Goal: Transaction & Acquisition: Purchase product/service

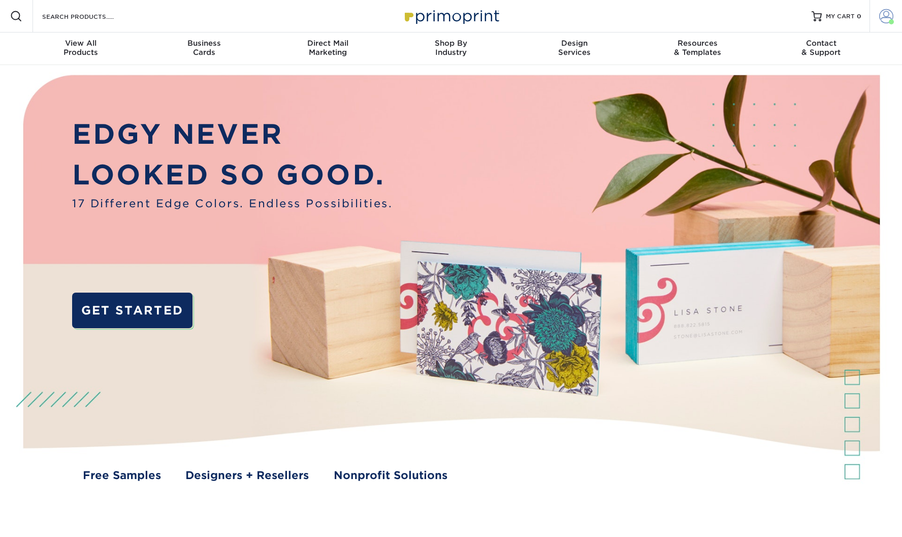
click at [872, 18] on link "Account" at bounding box center [885, 16] width 32 height 32
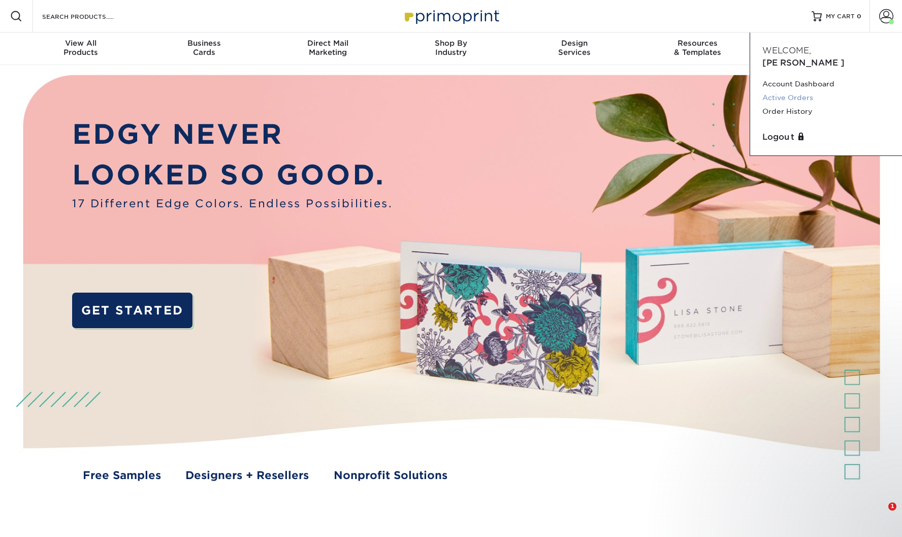
click at [795, 91] on link "Active Orders" at bounding box center [825, 98] width 127 height 14
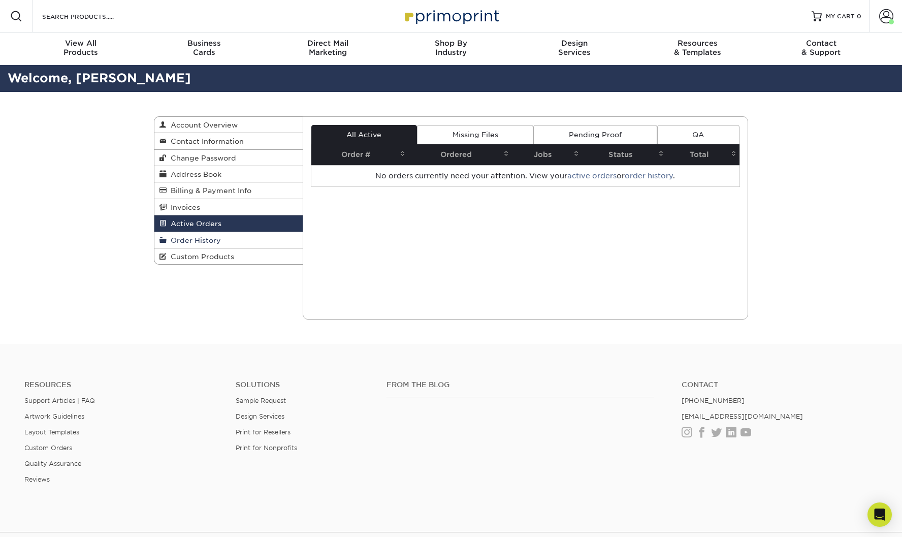
click at [211, 238] on span "Order History" at bounding box center [194, 240] width 54 height 8
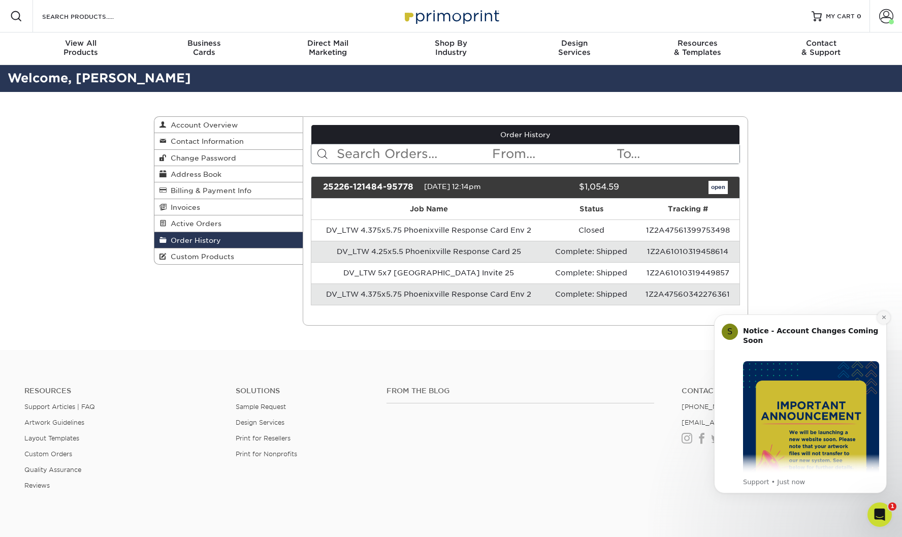
click at [883, 321] on button "Dismiss notification" at bounding box center [883, 317] width 13 height 13
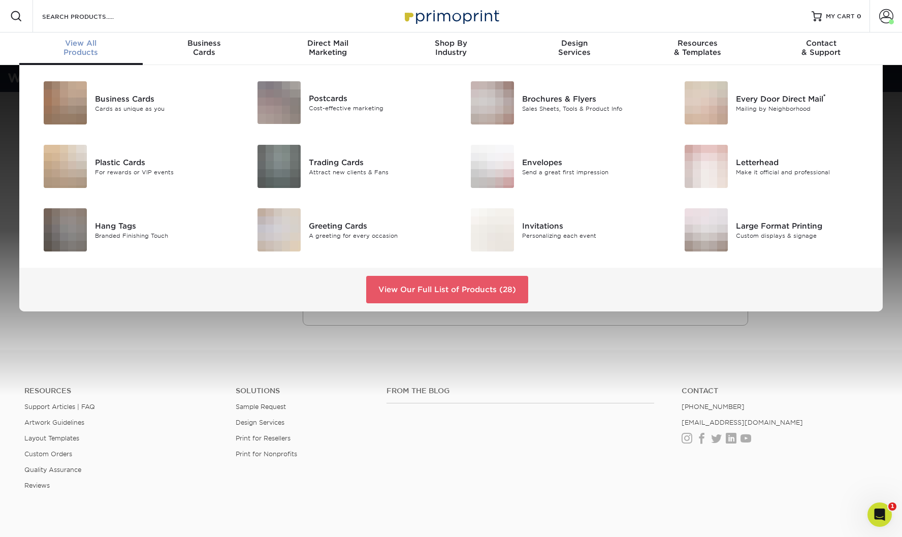
drag, startPoint x: 93, startPoint y: 46, endPoint x: 96, endPoint y: 50, distance: 5.8
click at [93, 46] on span "View All" at bounding box center [80, 43] width 123 height 9
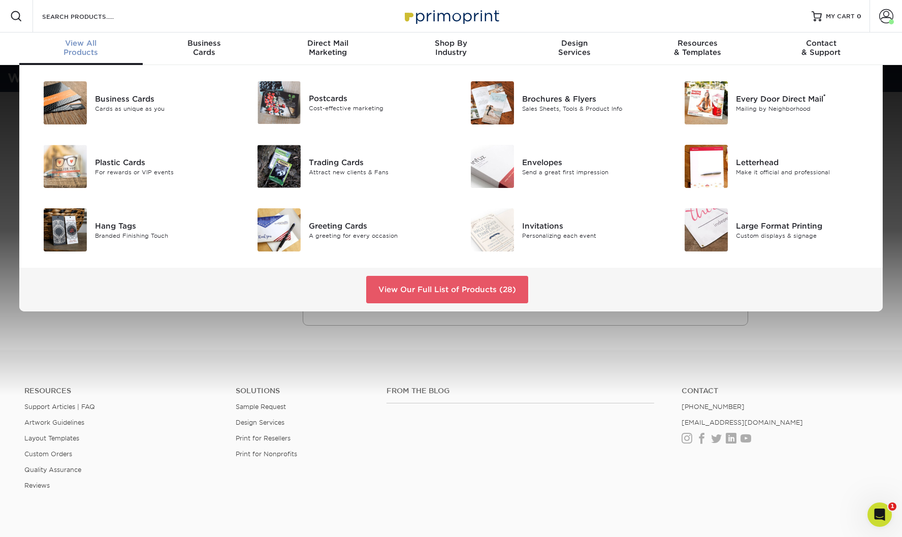
click at [87, 39] on span "View All" at bounding box center [80, 43] width 123 height 9
drag, startPoint x: 549, startPoint y: 166, endPoint x: 525, endPoint y: 186, distance: 32.0
click at [549, 166] on div "Envelopes" at bounding box center [589, 161] width 135 height 11
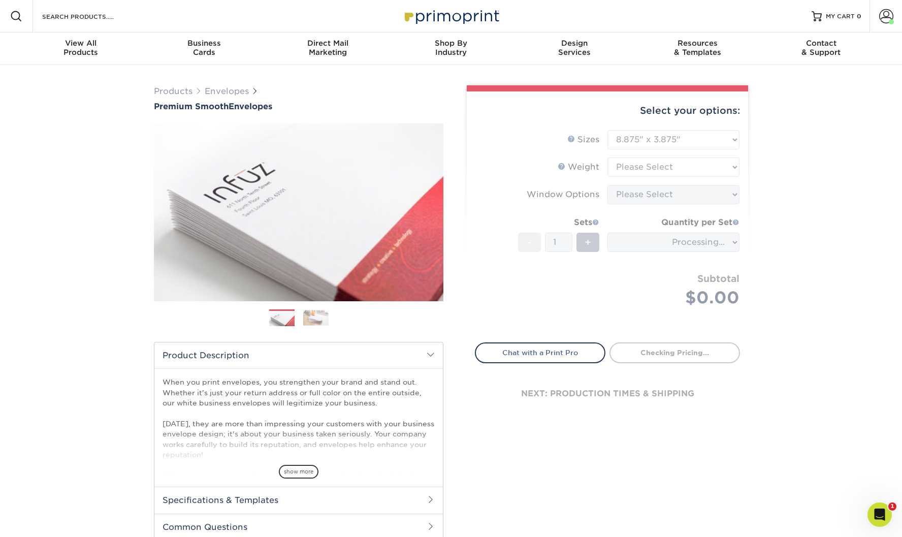
click at [686, 163] on form "Sizes Help Sizes Please Select 8.875" x 3.875" 4.125" x 9.5" 5.25" x 7.25" 9" x…" at bounding box center [607, 230] width 265 height 201
click at [674, 138] on form "Sizes Help Sizes Please Select 8.875" x 3.875" 4.125" x 9.5" 5.25" x 7.25" 9" x…" at bounding box center [607, 230] width 265 height 201
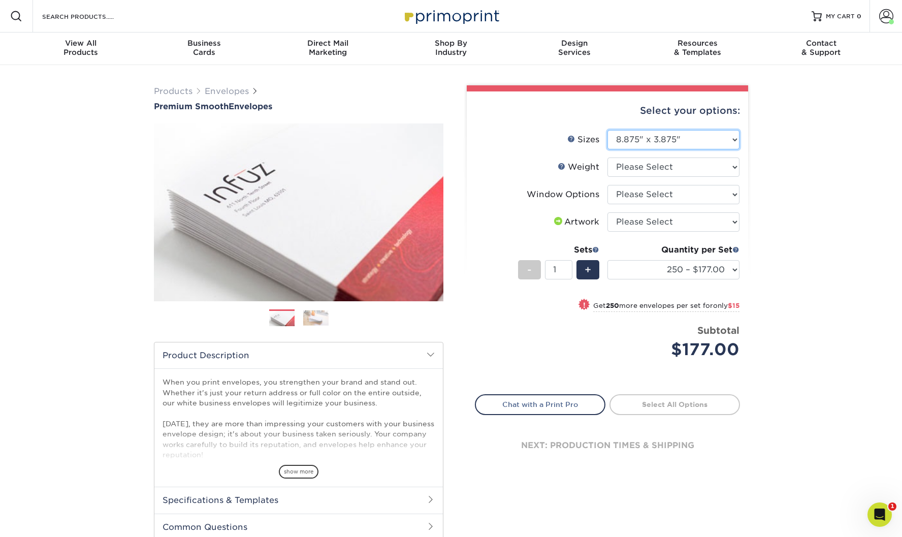
select select "5.25x7.25"
select select "-1"
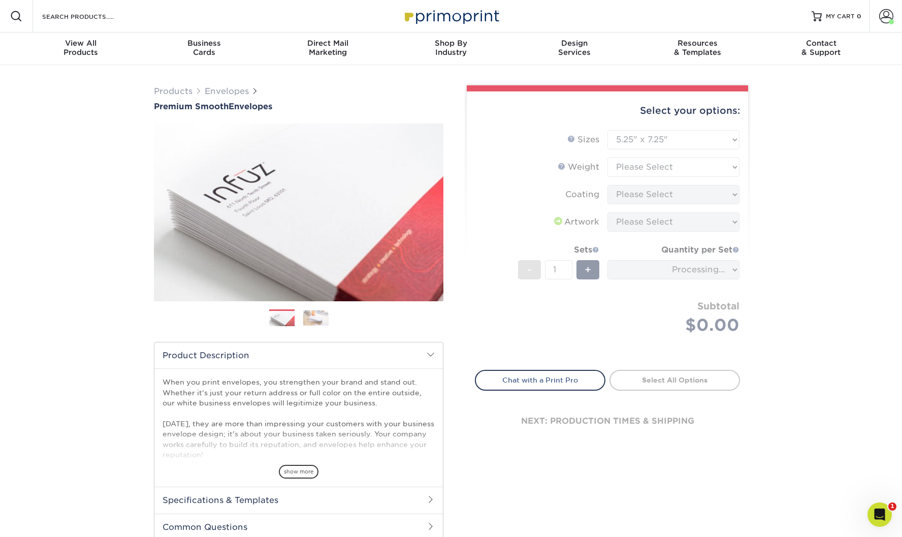
click at [673, 162] on form "Sizes Help Sizes Please Select 8.875" x 3.875" 4.125" x 9.5" 5.25" x 7.25" 9" x…" at bounding box center [607, 244] width 265 height 228
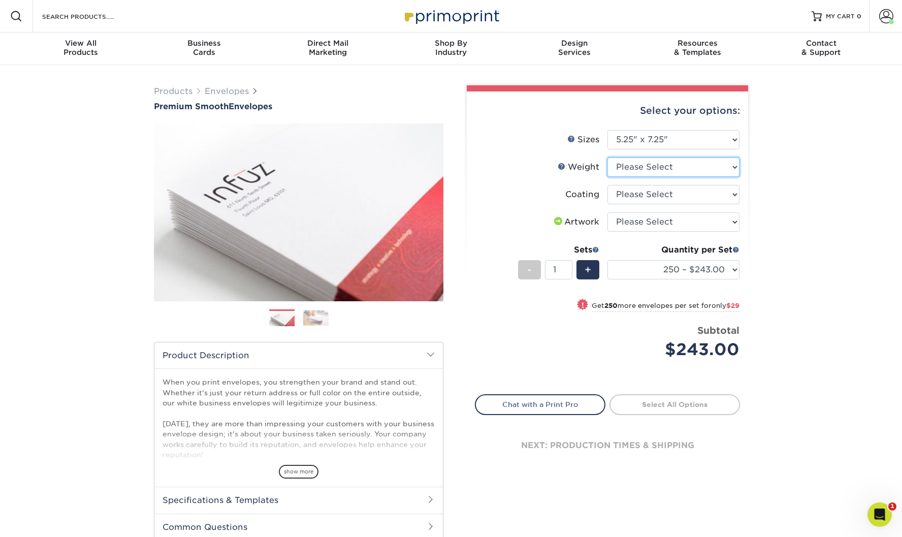
select select "70LB"
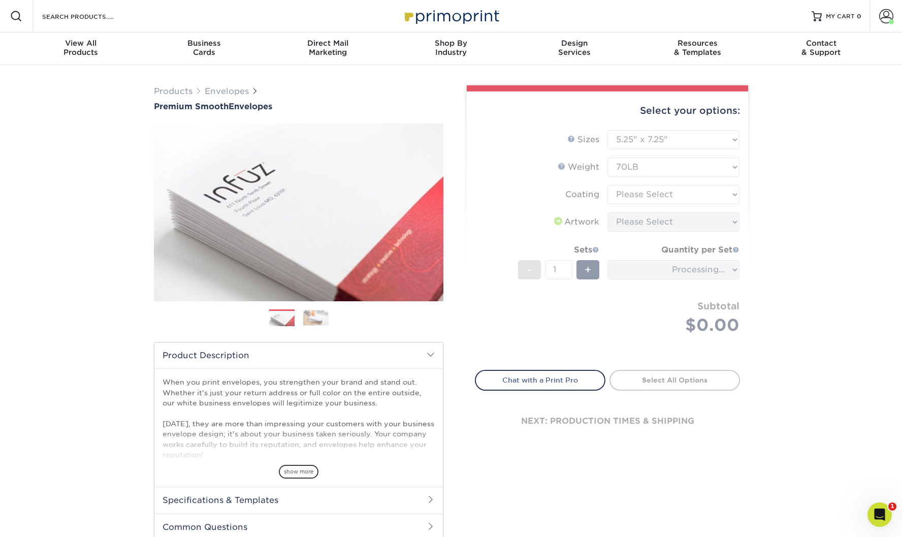
click at [675, 195] on form "Sizes Help Sizes Please Select 8.875" x 3.875" 4.125" x 9.5" 5.25" x 7.25" 9" x…" at bounding box center [607, 244] width 265 height 228
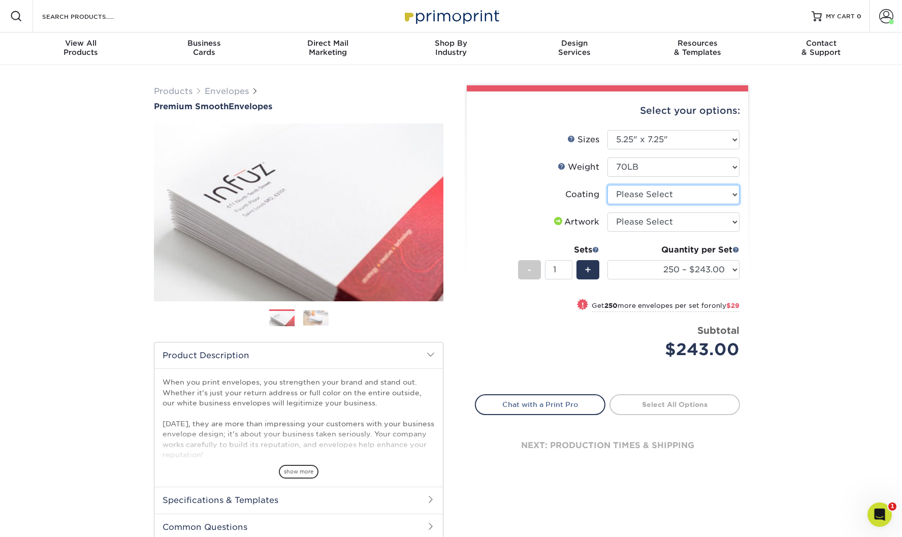
select select "3e7618de-abca-4bda-9f97-8b9129e913d8"
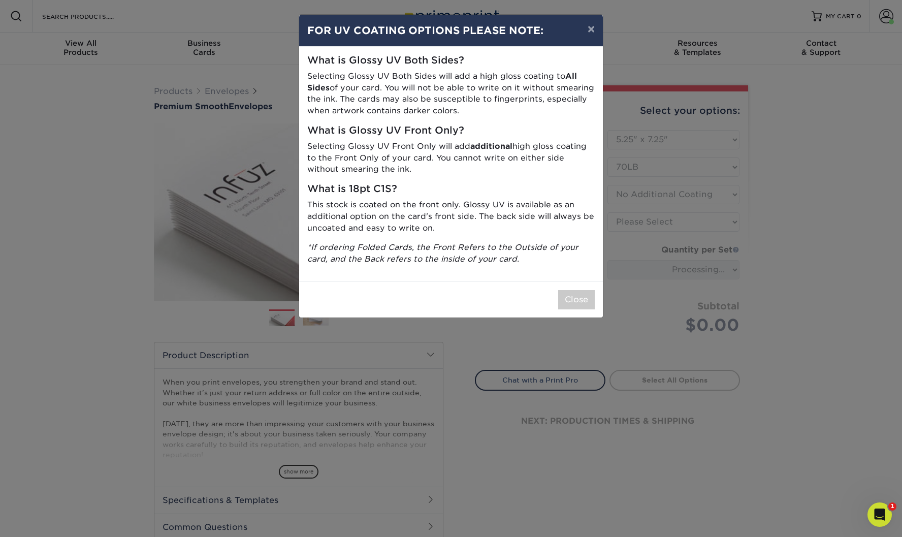
click at [671, 221] on div "× FOR UV COATING OPTIONS PLEASE NOTE: What is Glossy UV Both Sides? Selecting G…" at bounding box center [451, 268] width 902 height 537
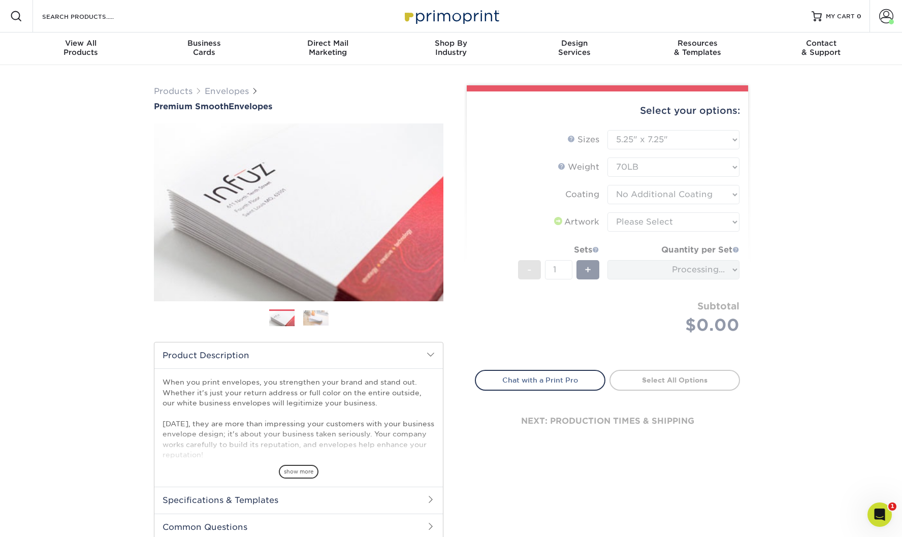
click at [665, 227] on form "Sizes Help Sizes Please Select 8.875" x 3.875" 4.125" x 9.5" 5.25" x 7.25" 9" x…" at bounding box center [607, 244] width 265 height 228
